Goal: Information Seeking & Learning: Learn about a topic

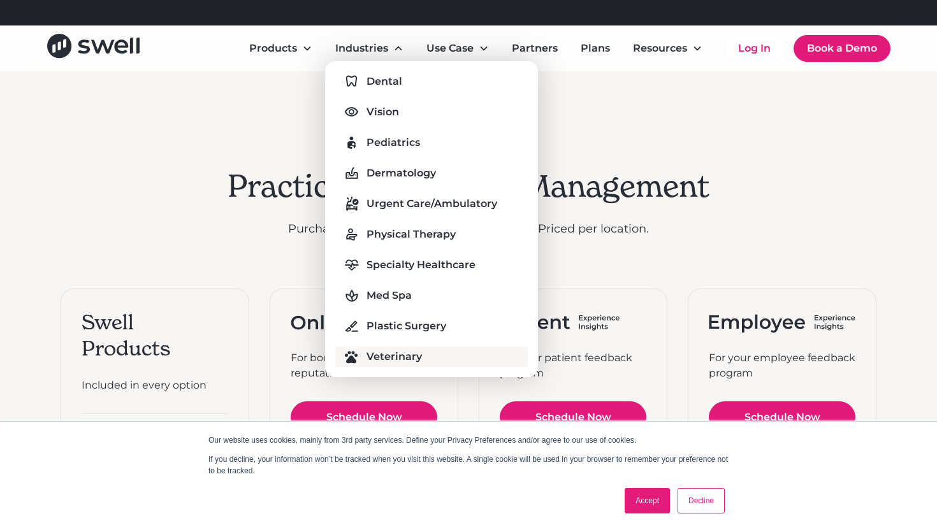
click at [372, 359] on div "Veterinary" at bounding box center [394, 356] width 55 height 15
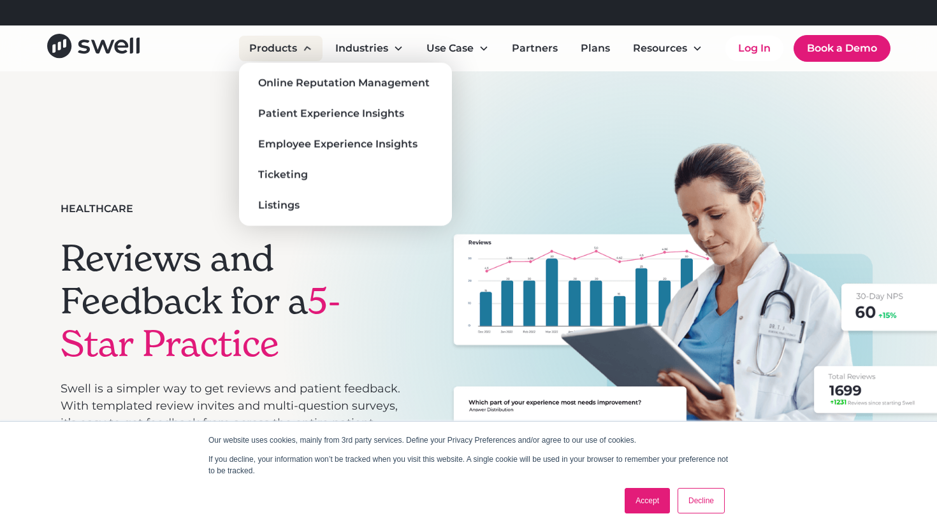
click at [284, 54] on div "Products" at bounding box center [273, 48] width 48 height 15
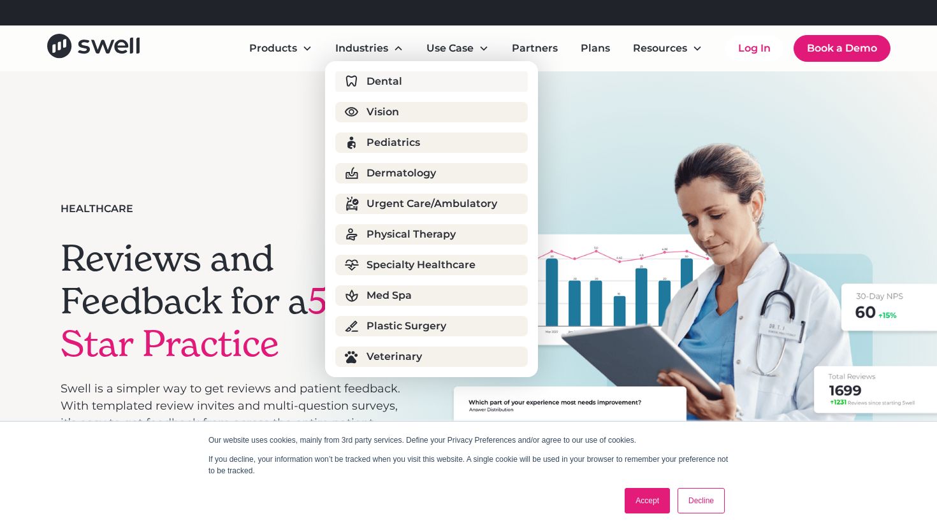
click at [363, 79] on link "Dental" at bounding box center [431, 81] width 193 height 20
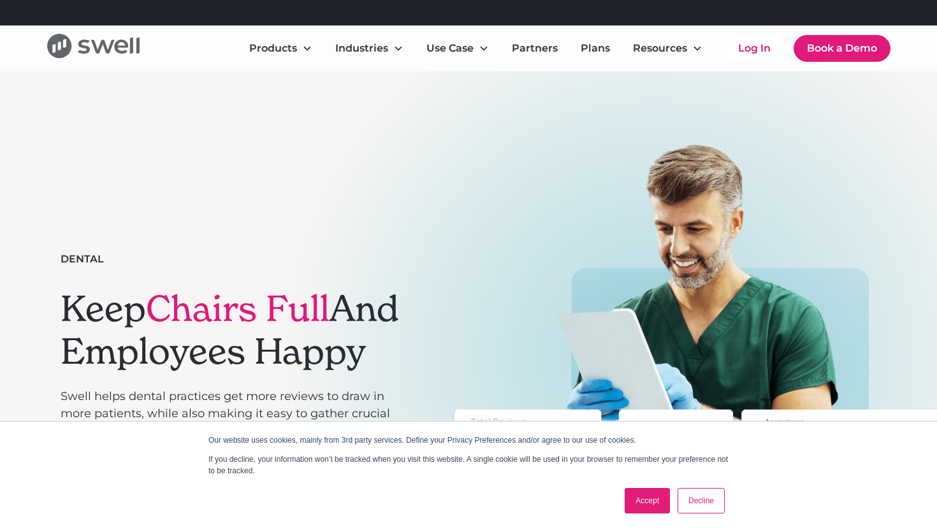
click at [119, 50] on icon "home" at bounding box center [93, 46] width 92 height 24
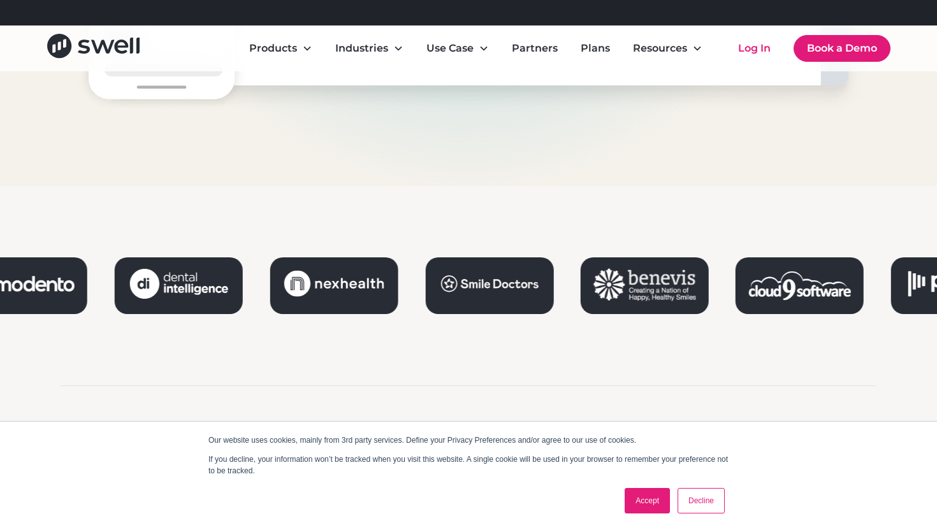
scroll to position [1356, 0]
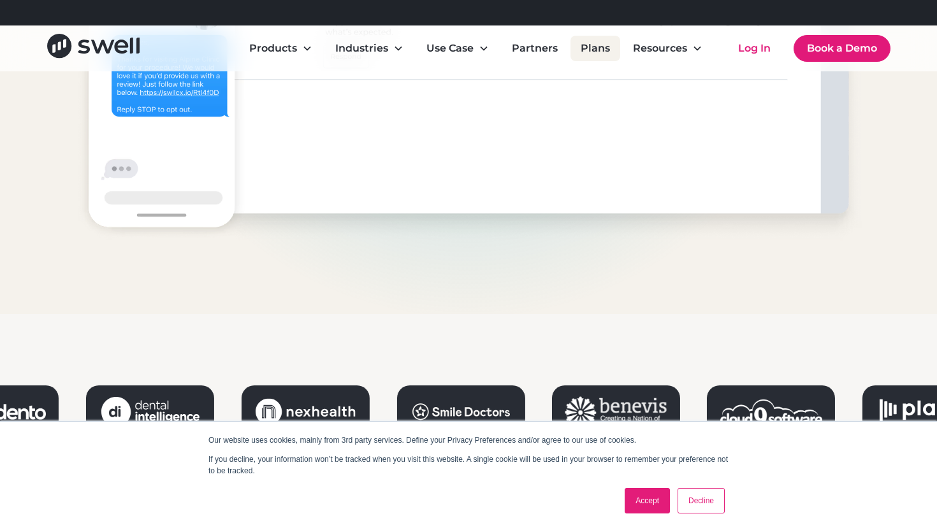
click at [587, 41] on link "Plans" at bounding box center [595, 48] width 50 height 25
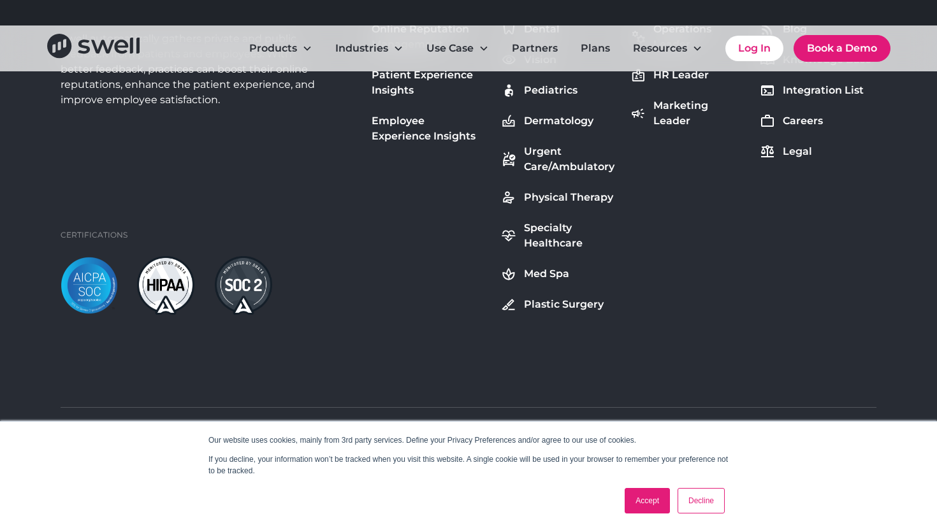
scroll to position [1601, 0]
click at [537, 196] on div "Physical Therapy" at bounding box center [568, 197] width 89 height 15
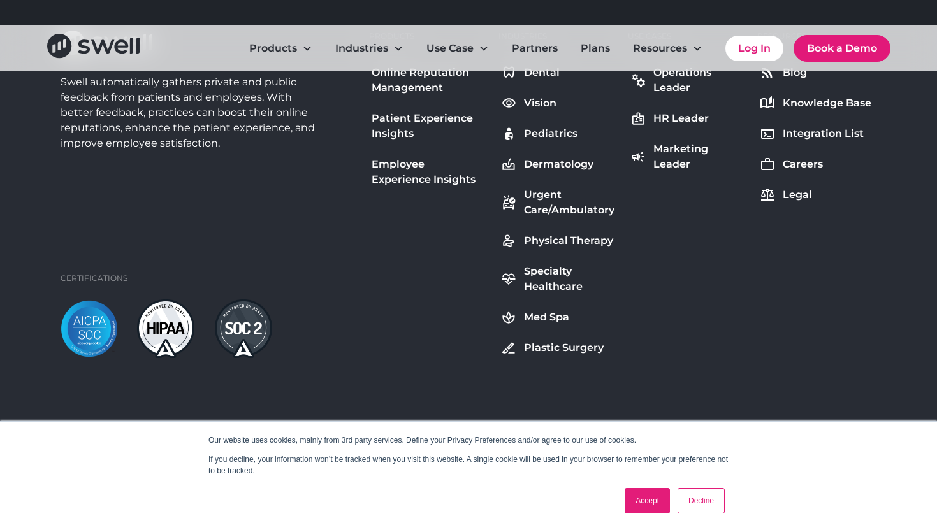
scroll to position [5033, 0]
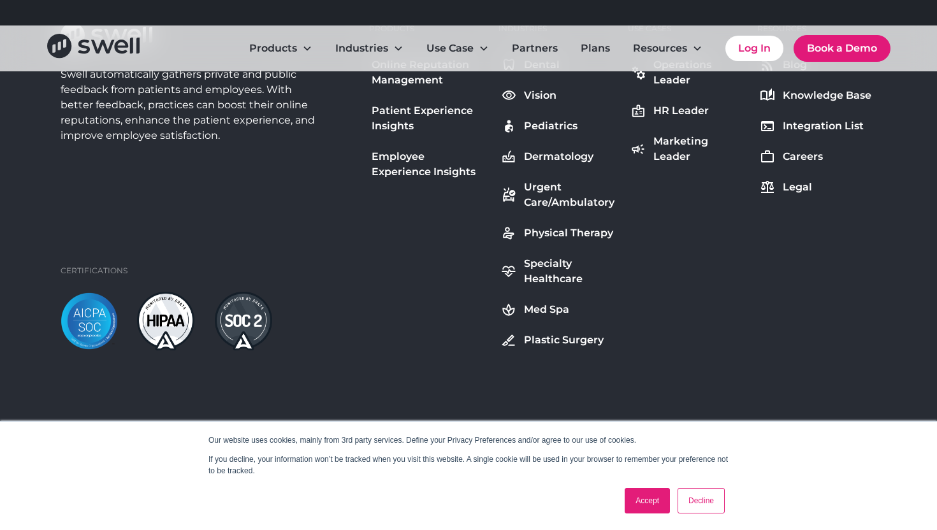
click at [177, 294] on img at bounding box center [165, 321] width 57 height 59
